Goal: Transaction & Acquisition: Purchase product/service

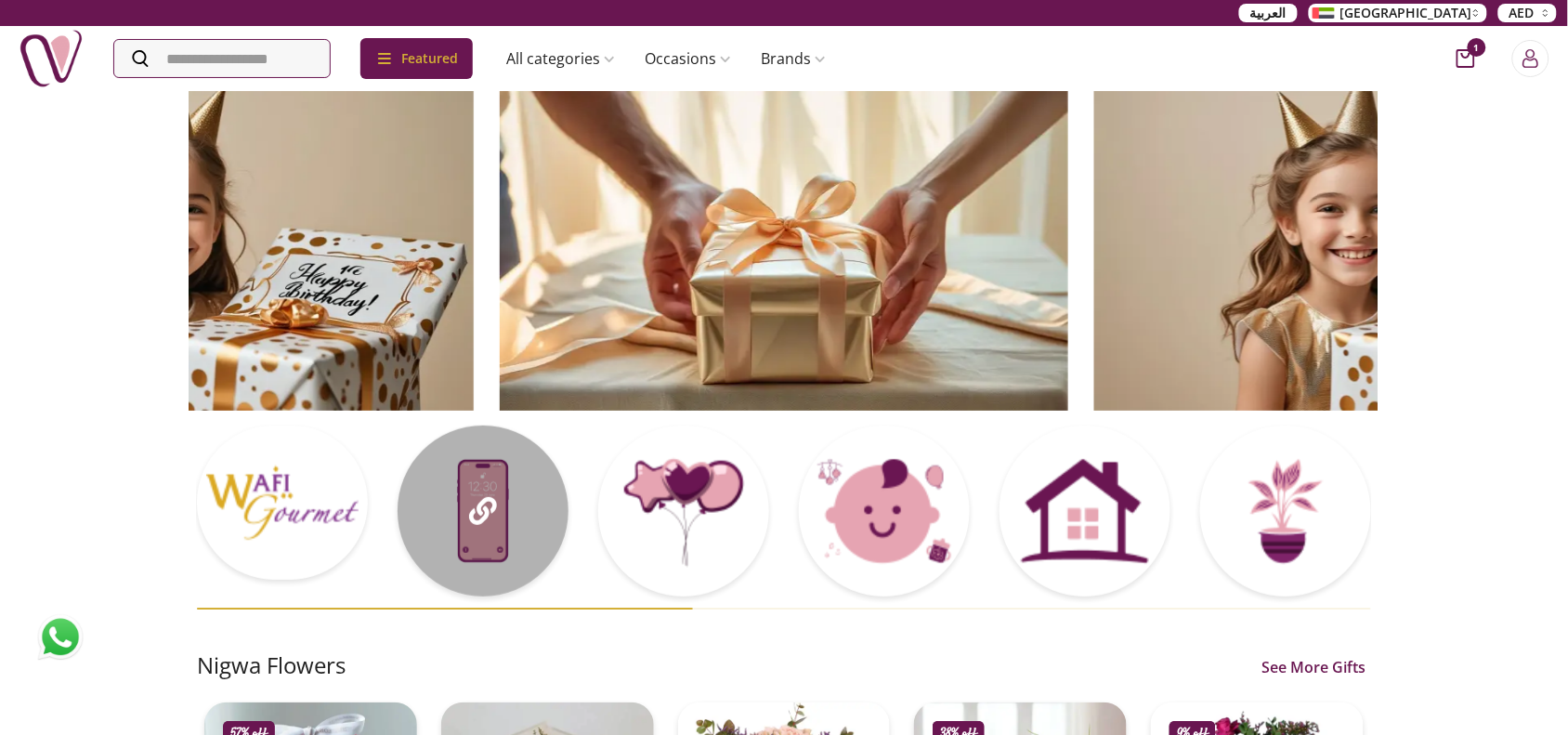
click at [480, 535] on div at bounding box center [483, 511] width 171 height 171
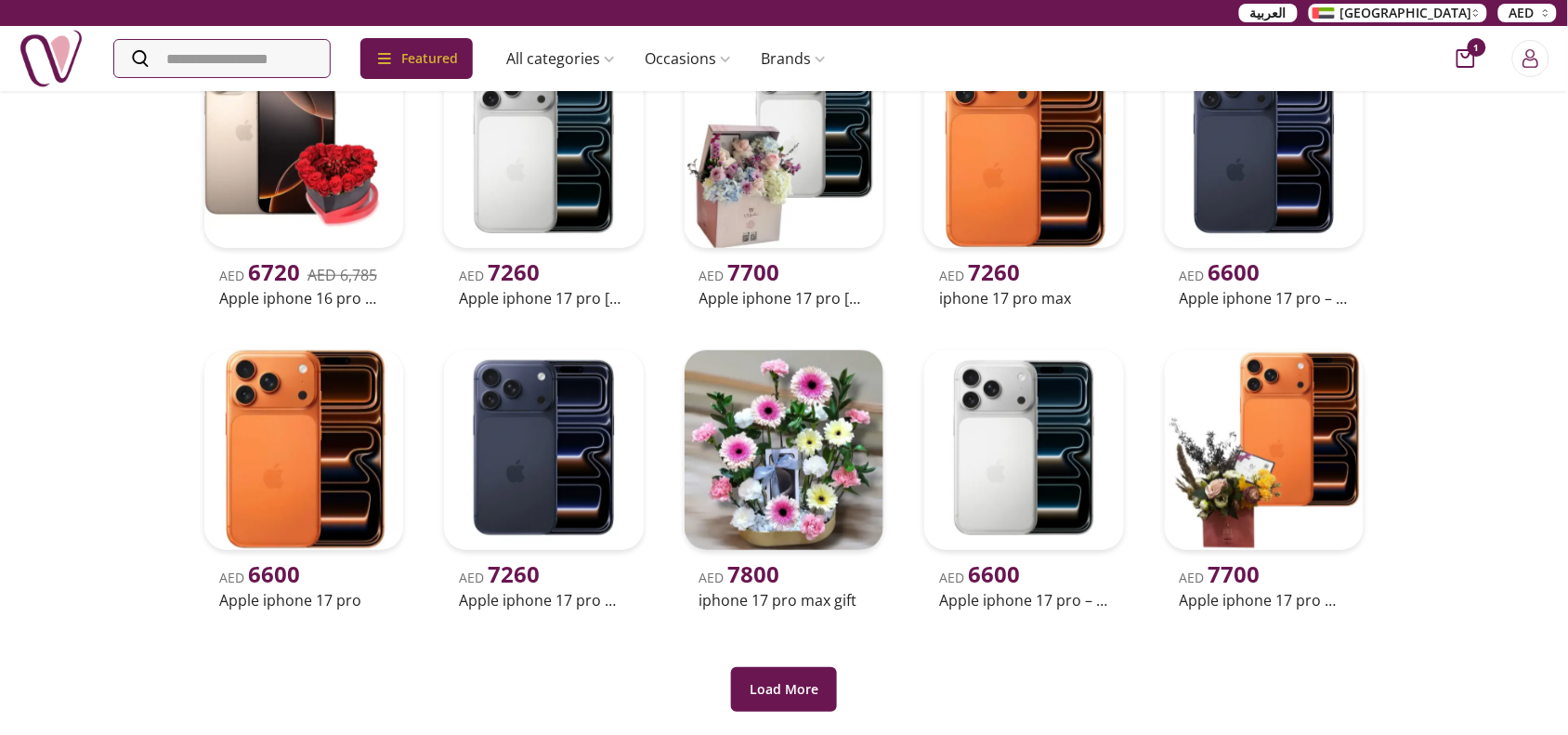
scroll to position [348, 0]
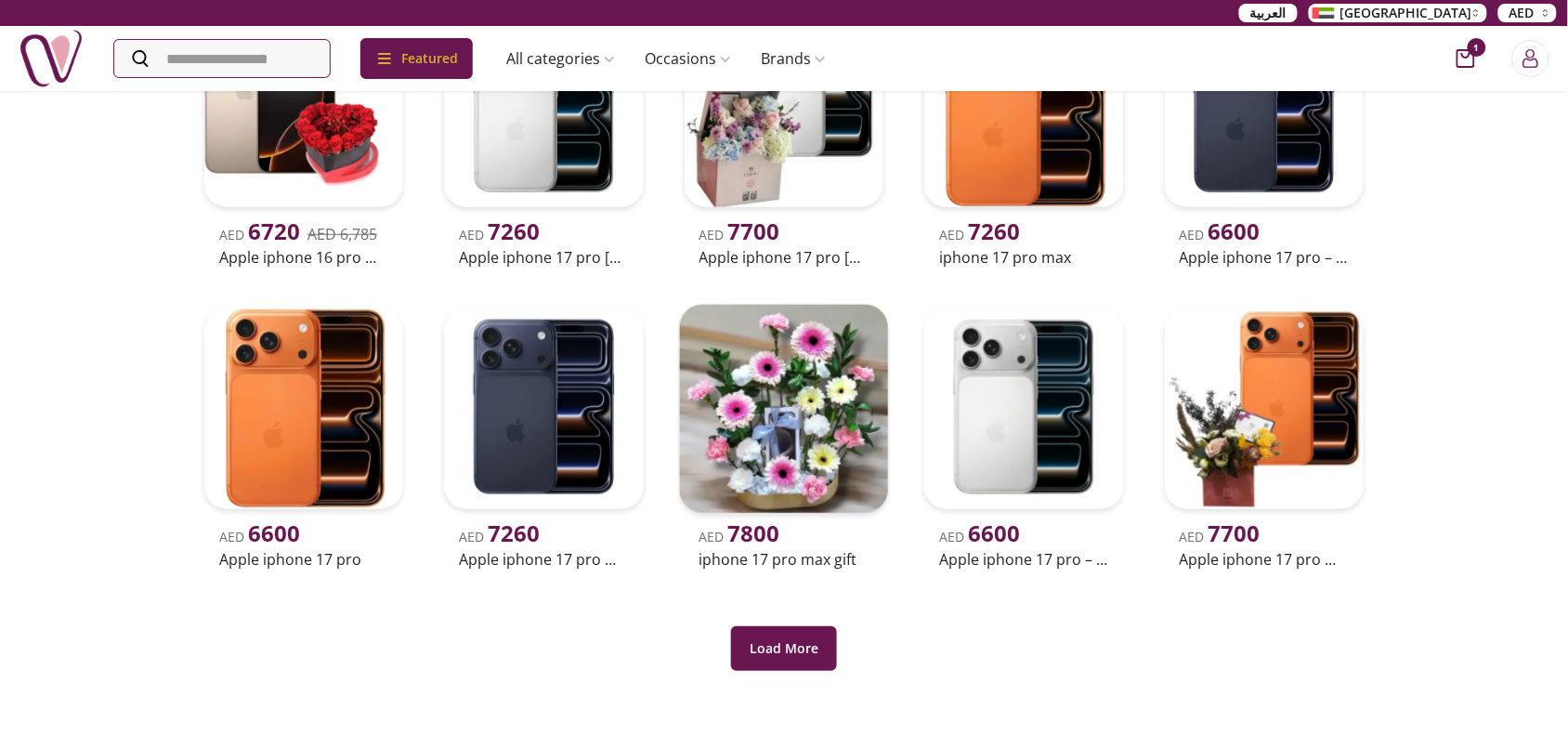
click at [797, 564] on h2 "iphone 17 pro max gift" at bounding box center [784, 559] width 169 height 22
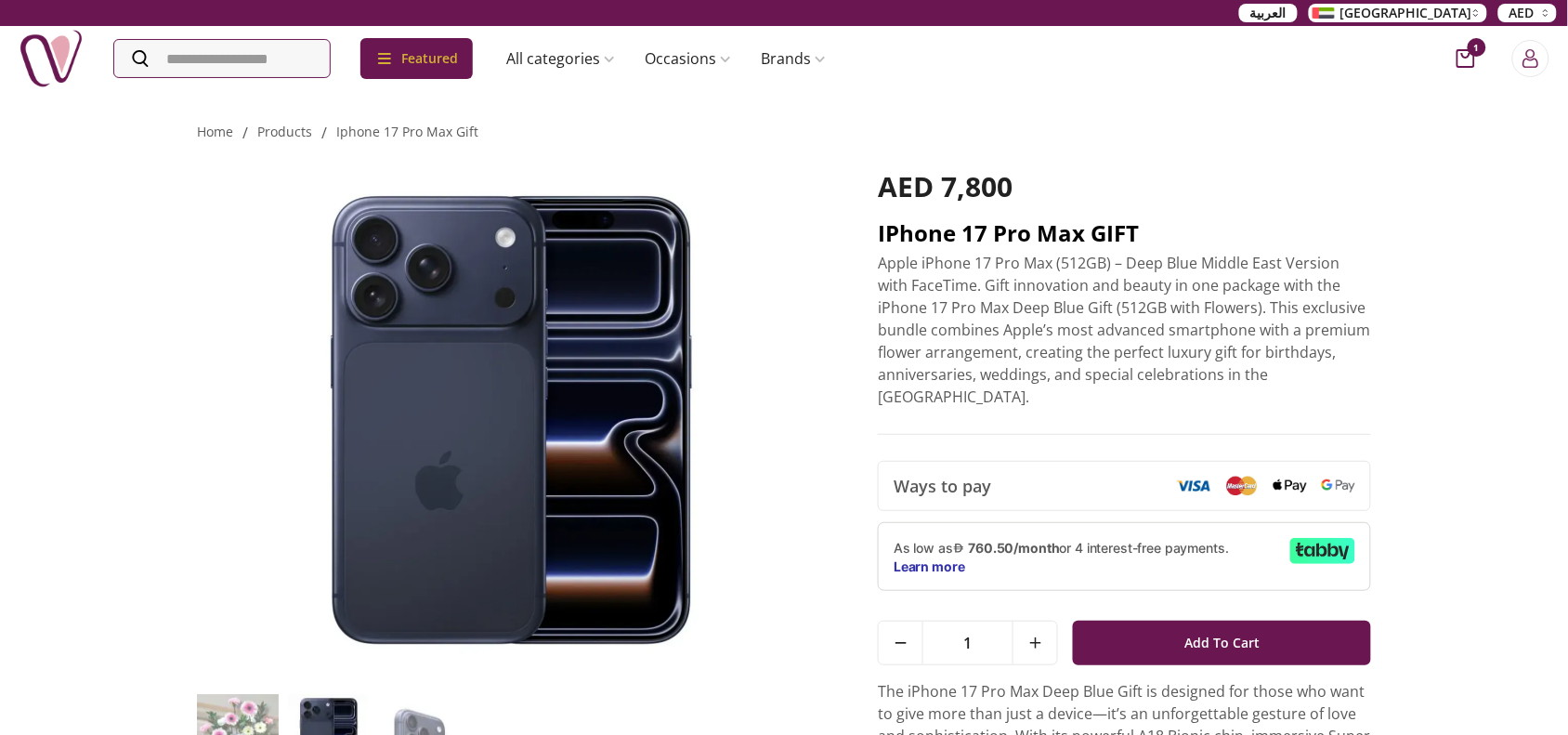
click at [1071, 234] on h2 "iPhone 17 Pro Max GIFT" at bounding box center [1124, 233] width 493 height 30
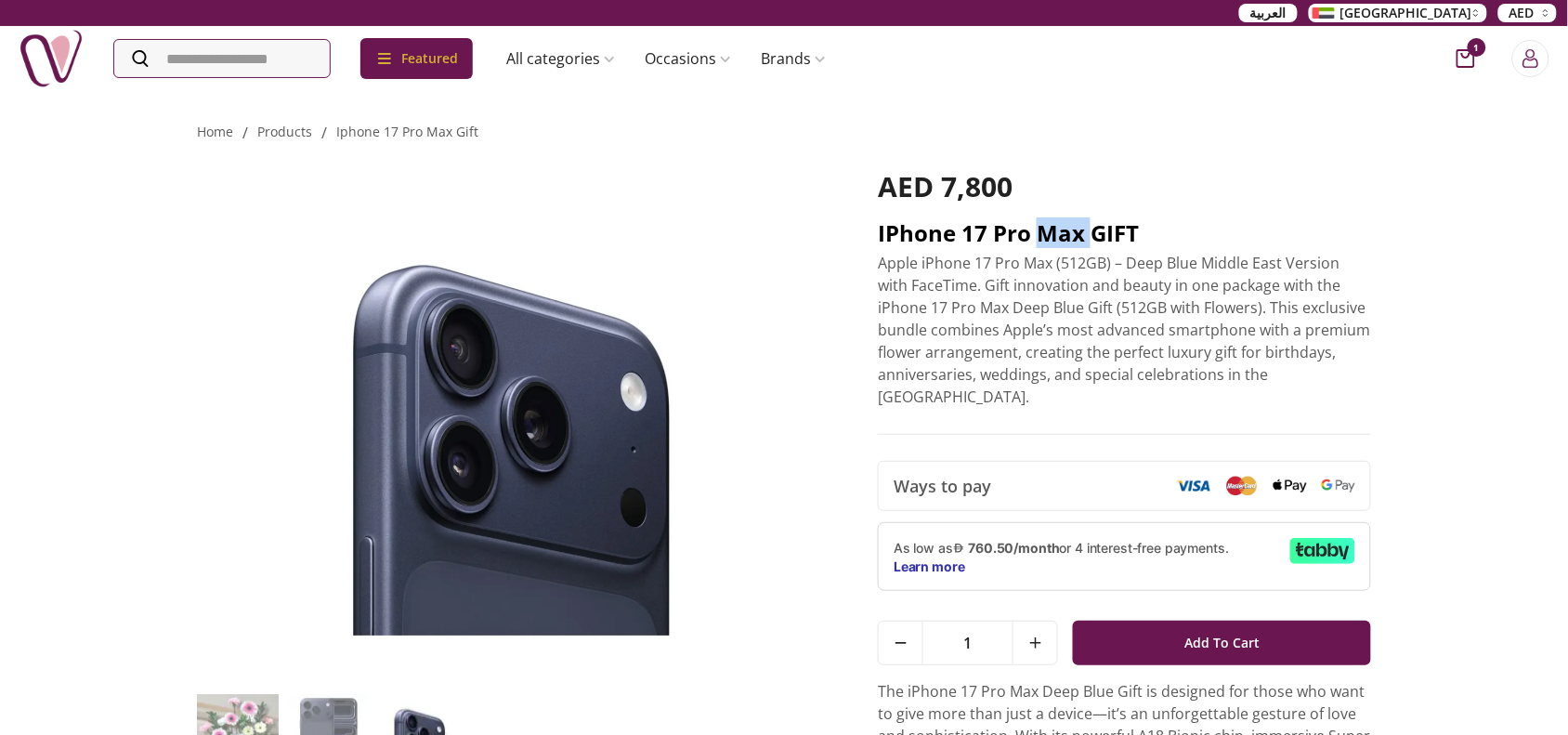
click at [1071, 234] on h2 "iPhone 17 Pro Max GIFT" at bounding box center [1124, 233] width 493 height 30
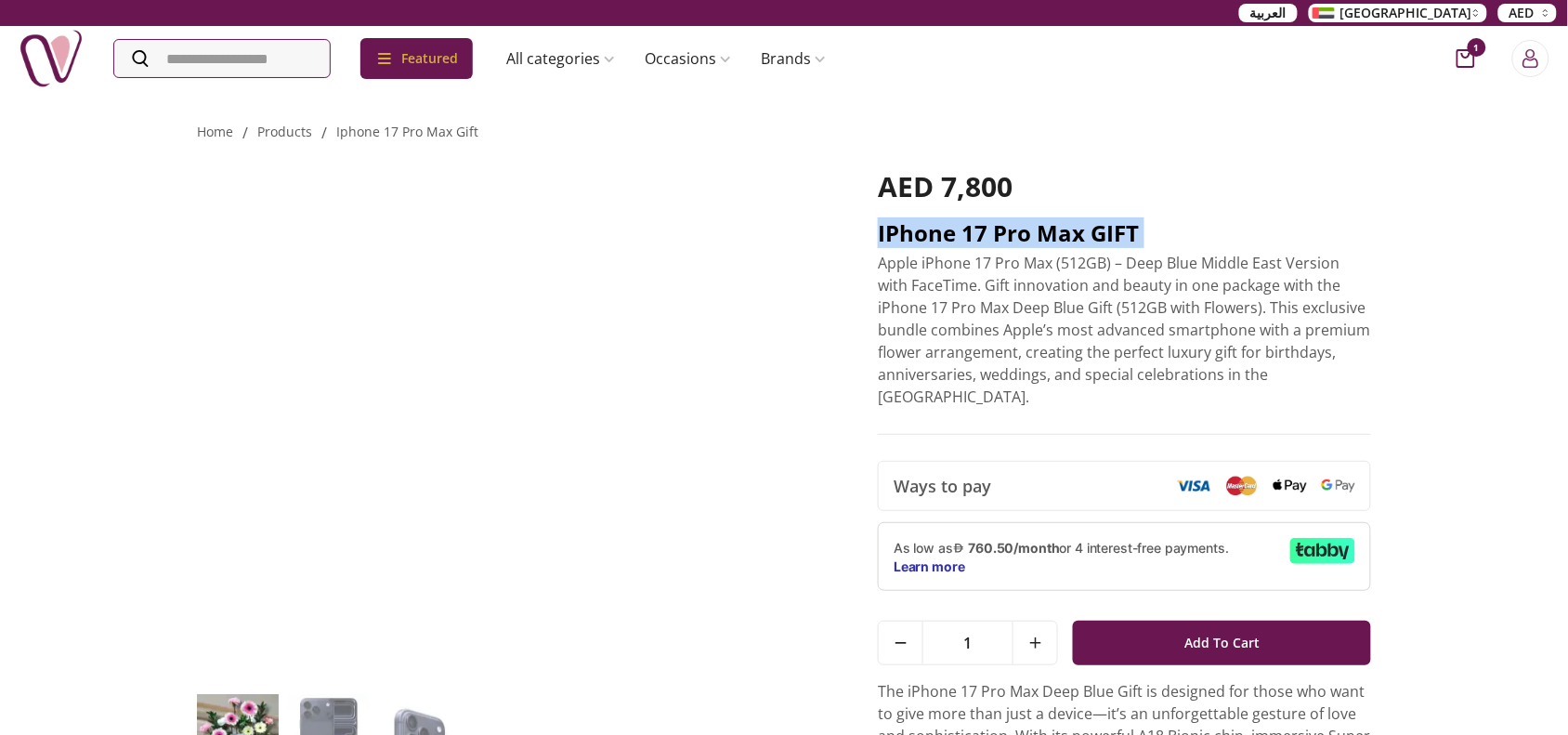
copy h2 "iPhone 17 Pro Max GIFT"
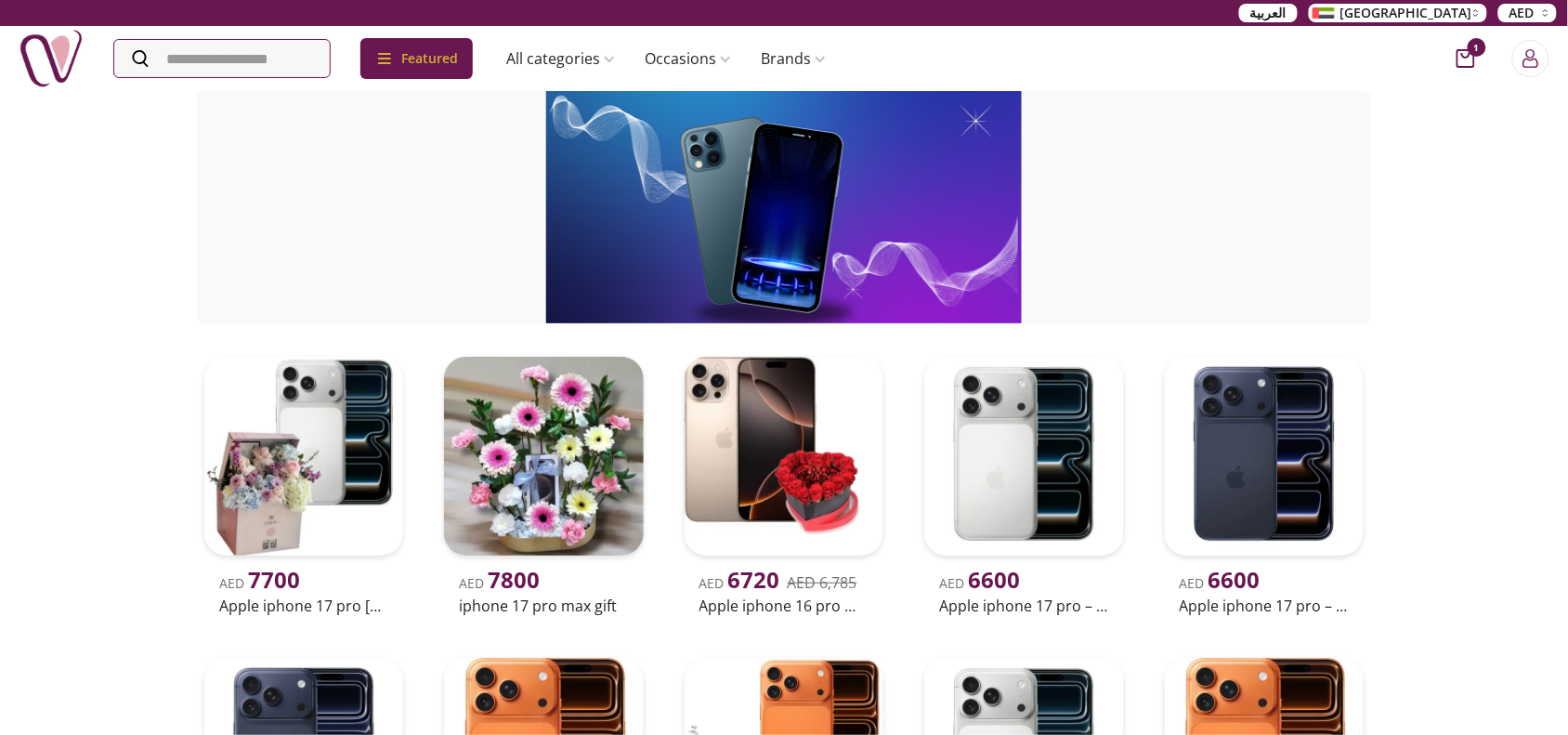
drag, startPoint x: 1477, startPoint y: 185, endPoint x: 1464, endPoint y: 184, distance: 13.0
click at [1477, 185] on div "Occasional Gift iphone-gifts Nigwa UAE AED 7700 Apple iphone 17 pro [PERSON_NAM…" at bounding box center [784, 591] width 1568 height 1004
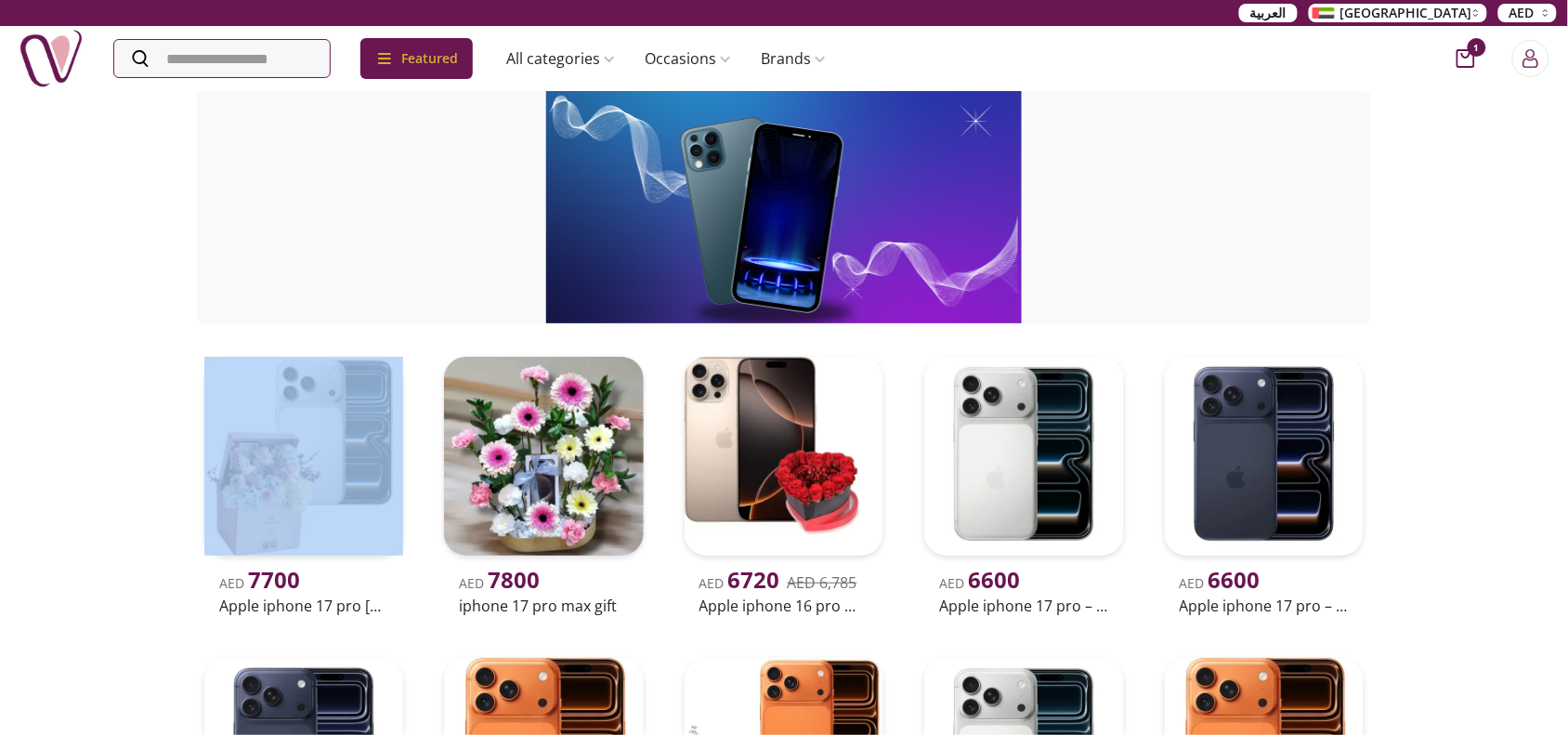
click at [326, 191] on div at bounding box center [784, 207] width 1174 height 232
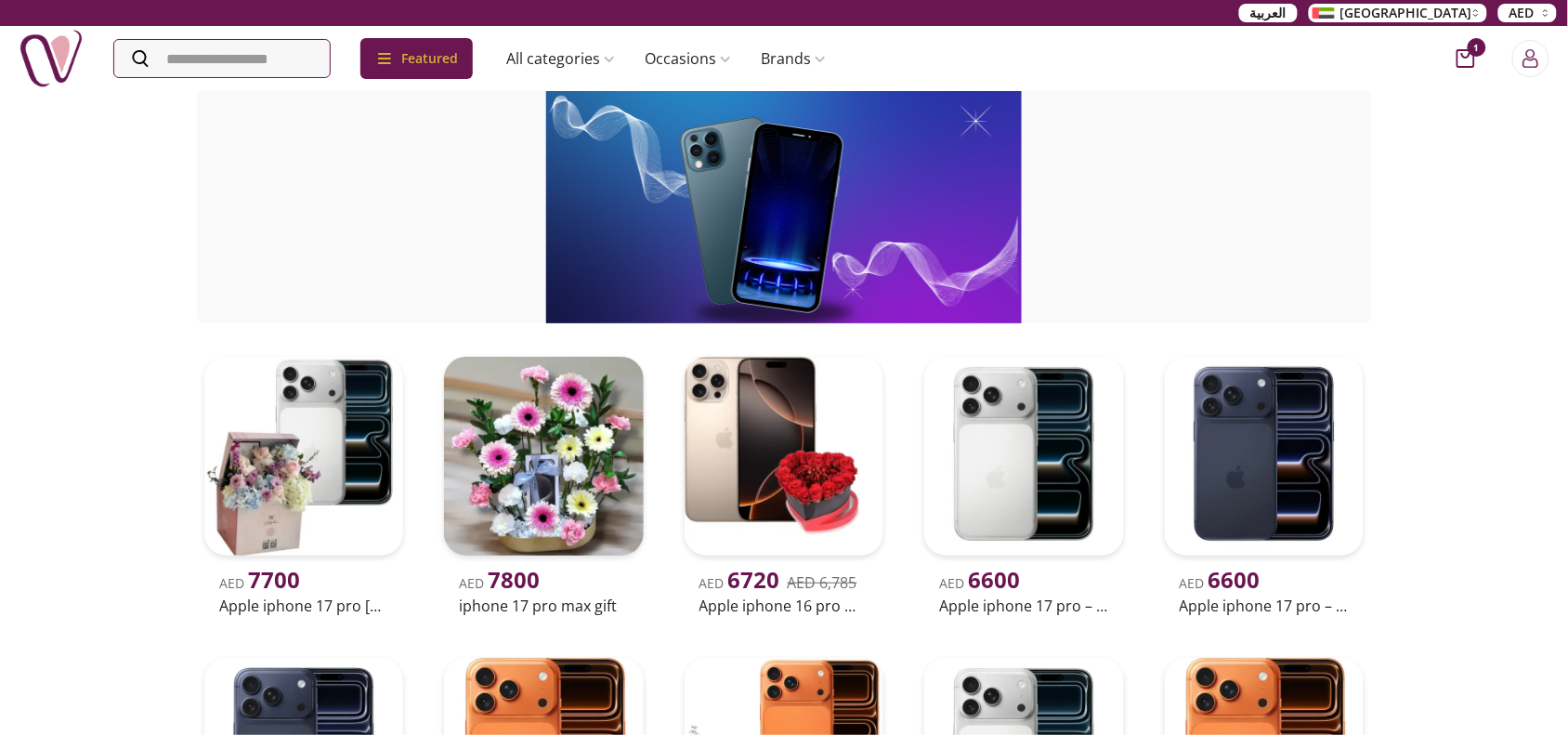
click at [1272, 227] on div at bounding box center [784, 207] width 1174 height 232
click at [323, 248] on div at bounding box center [784, 207] width 1174 height 232
drag, startPoint x: 1148, startPoint y: 223, endPoint x: 1161, endPoint y: 228, distance: 13.9
click at [1149, 224] on div at bounding box center [784, 207] width 1174 height 232
